Goal: Information Seeking & Learning: Find specific page/section

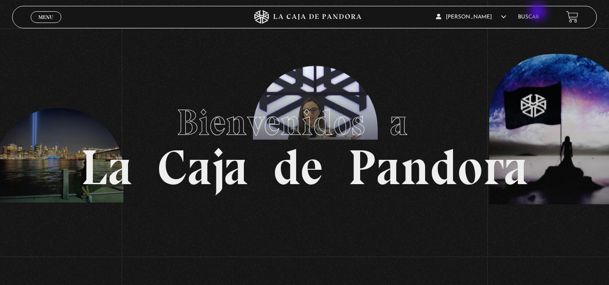
click at [538, 13] on li "Buscar" at bounding box center [528, 17] width 21 height 14
click at [536, 16] on link "Buscar" at bounding box center [528, 16] width 21 height 5
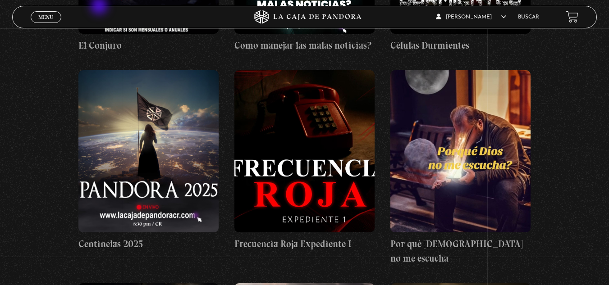
scroll to position [135, 0]
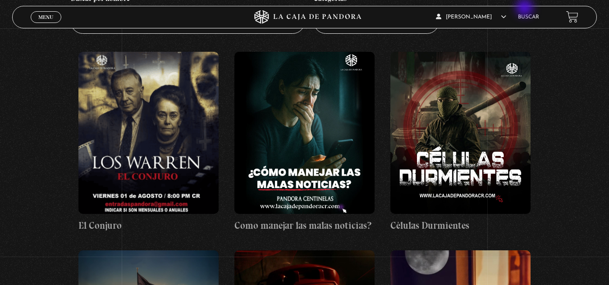
drag, startPoint x: 525, startPoint y: 9, endPoint x: 533, endPoint y: 14, distance: 9.3
click at [525, 9] on div "Glenda Mejias Blanco En vivos Pandora Centinelas Mi cuenta Salir Buscar" at bounding box center [487, 16] width 182 height 21
click at [538, 18] on link "Buscar" at bounding box center [528, 16] width 21 height 5
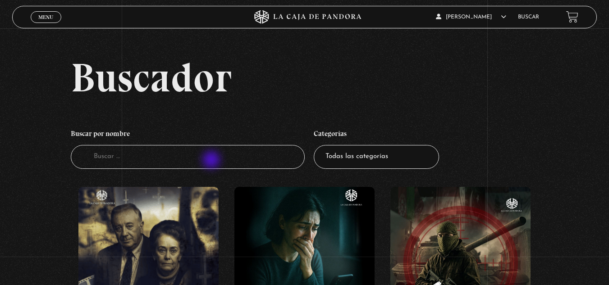
click at [212, 161] on input "Buscador" at bounding box center [188, 157] width 234 height 24
type input "UP"
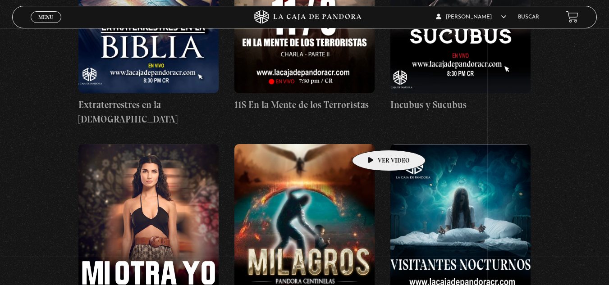
scroll to position [4415, 0]
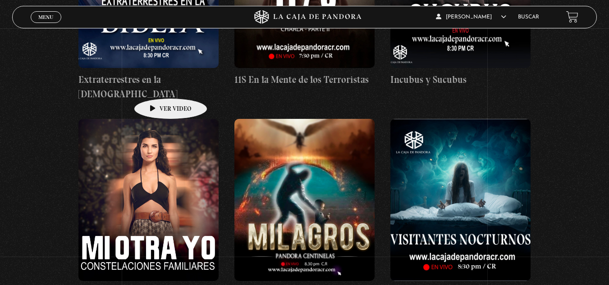
click at [156, 119] on figure at bounding box center [148, 200] width 140 height 162
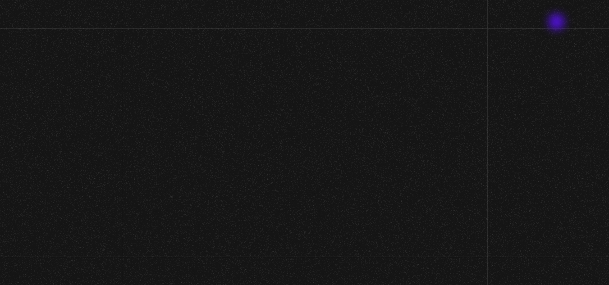
scroll to position [4415, 0]
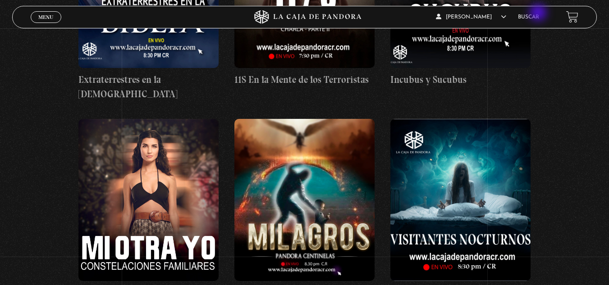
click at [539, 14] on li "Buscar" at bounding box center [528, 17] width 21 height 14
click at [533, 18] on link "Buscar" at bounding box center [528, 16] width 21 height 5
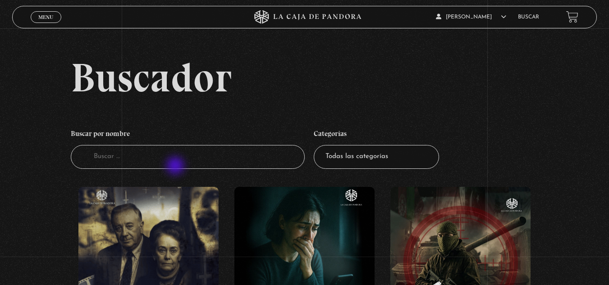
click at [176, 167] on input "Buscador" at bounding box center [188, 157] width 234 height 24
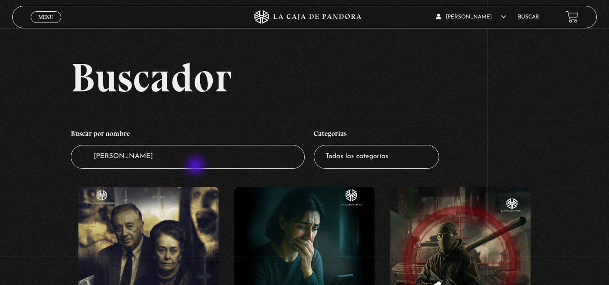
type input "[PERSON_NAME]"
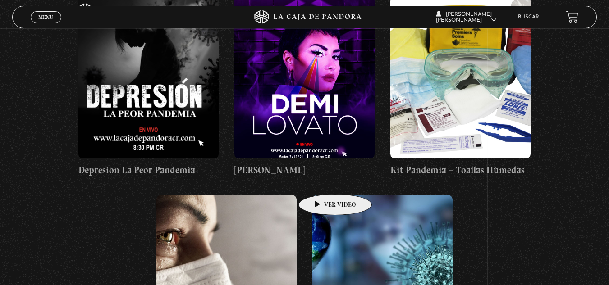
scroll to position [77, 0]
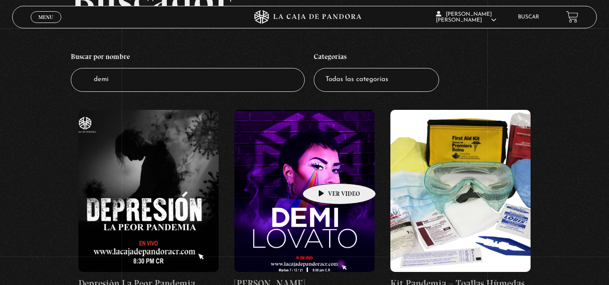
click at [325, 170] on figure at bounding box center [304, 191] width 140 height 162
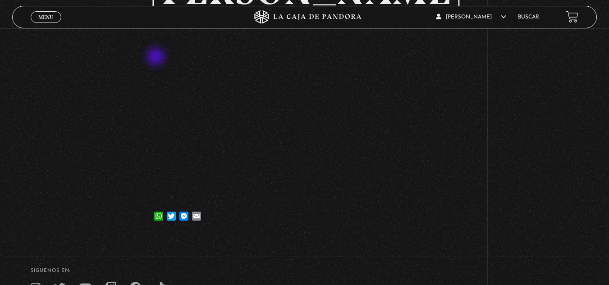
scroll to position [90, 0]
